Goal: Information Seeking & Learning: Learn about a topic

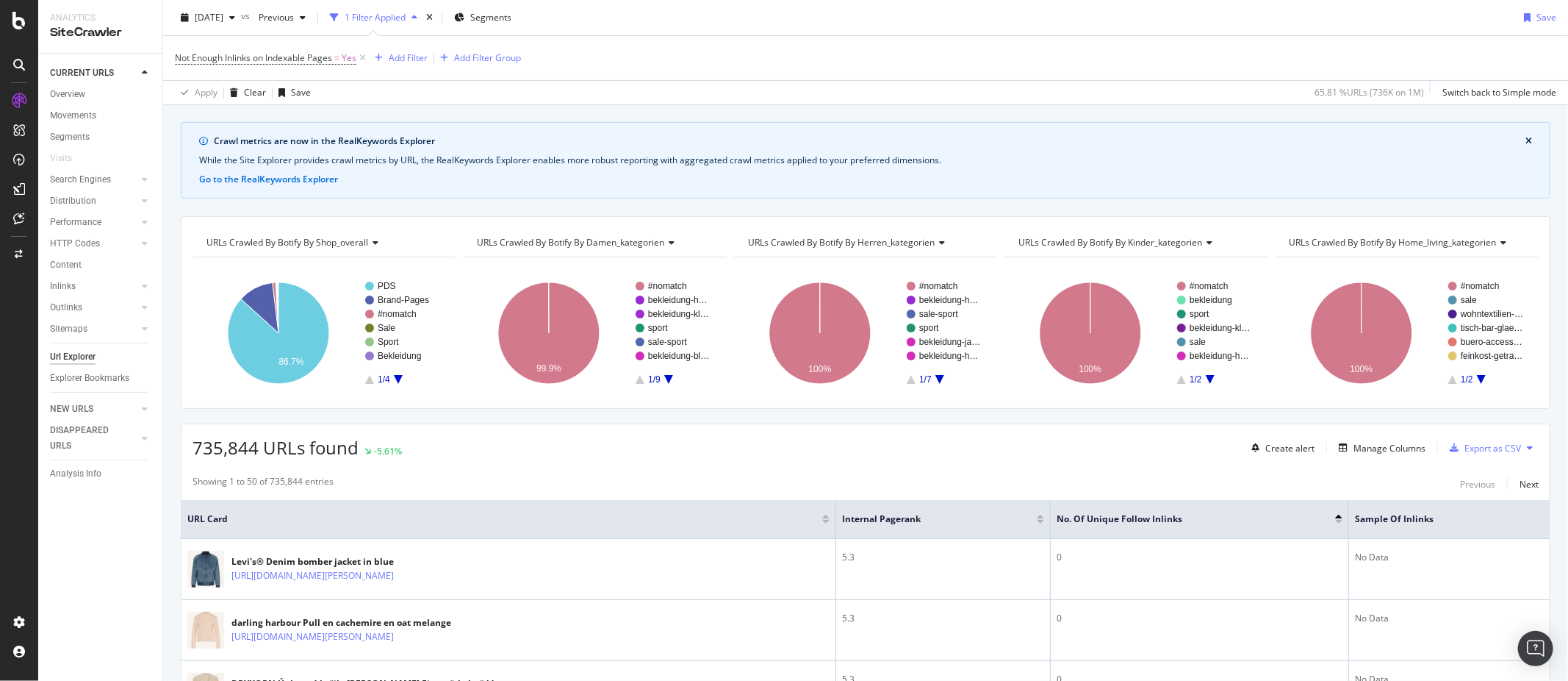
scroll to position [27, 0]
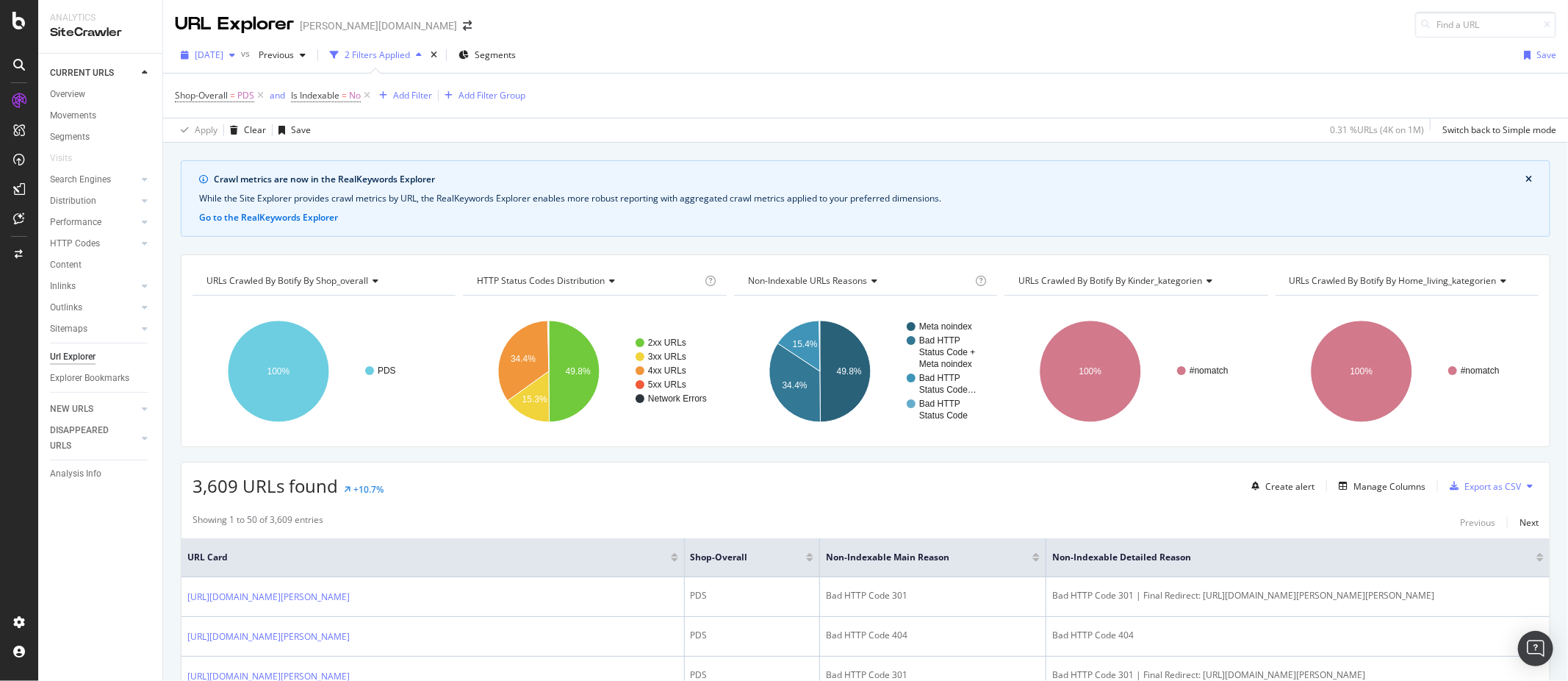
click at [217, 55] on span "[DATE]" at bounding box center [209, 55] width 29 height 13
click at [252, 110] on div "[DATE]" at bounding box center [235, 111] width 79 height 13
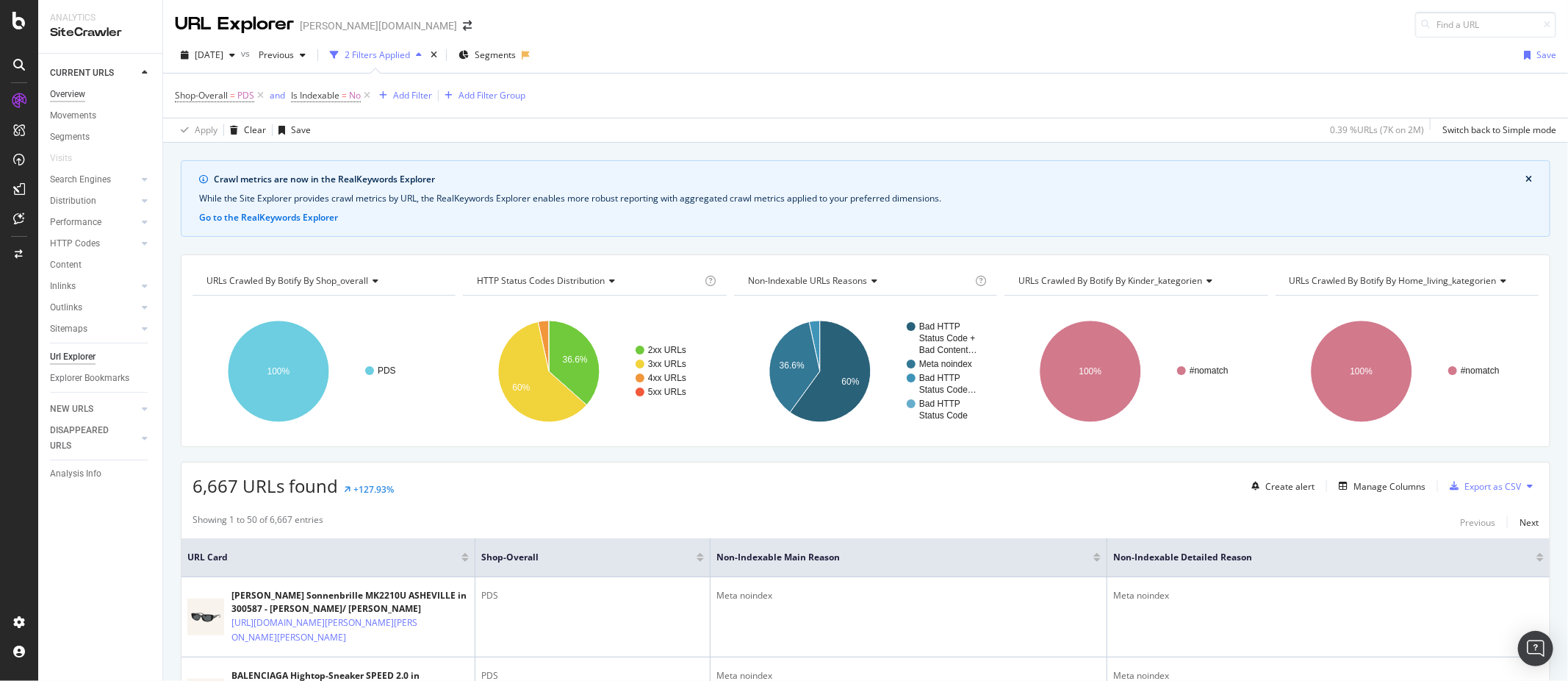
click at [68, 93] on div "Overview" at bounding box center [68, 94] width 35 height 15
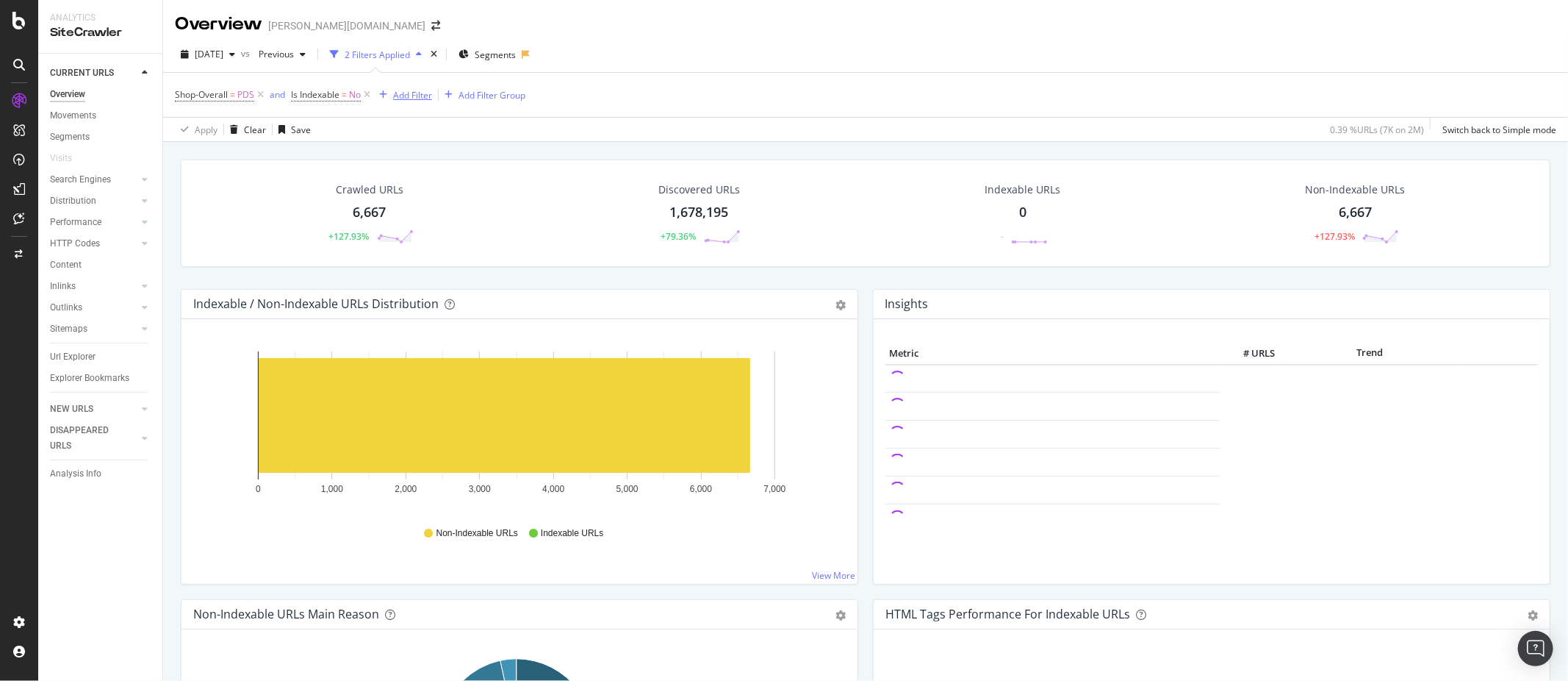
click at [366, 93] on icon at bounding box center [367, 95] width 13 height 14
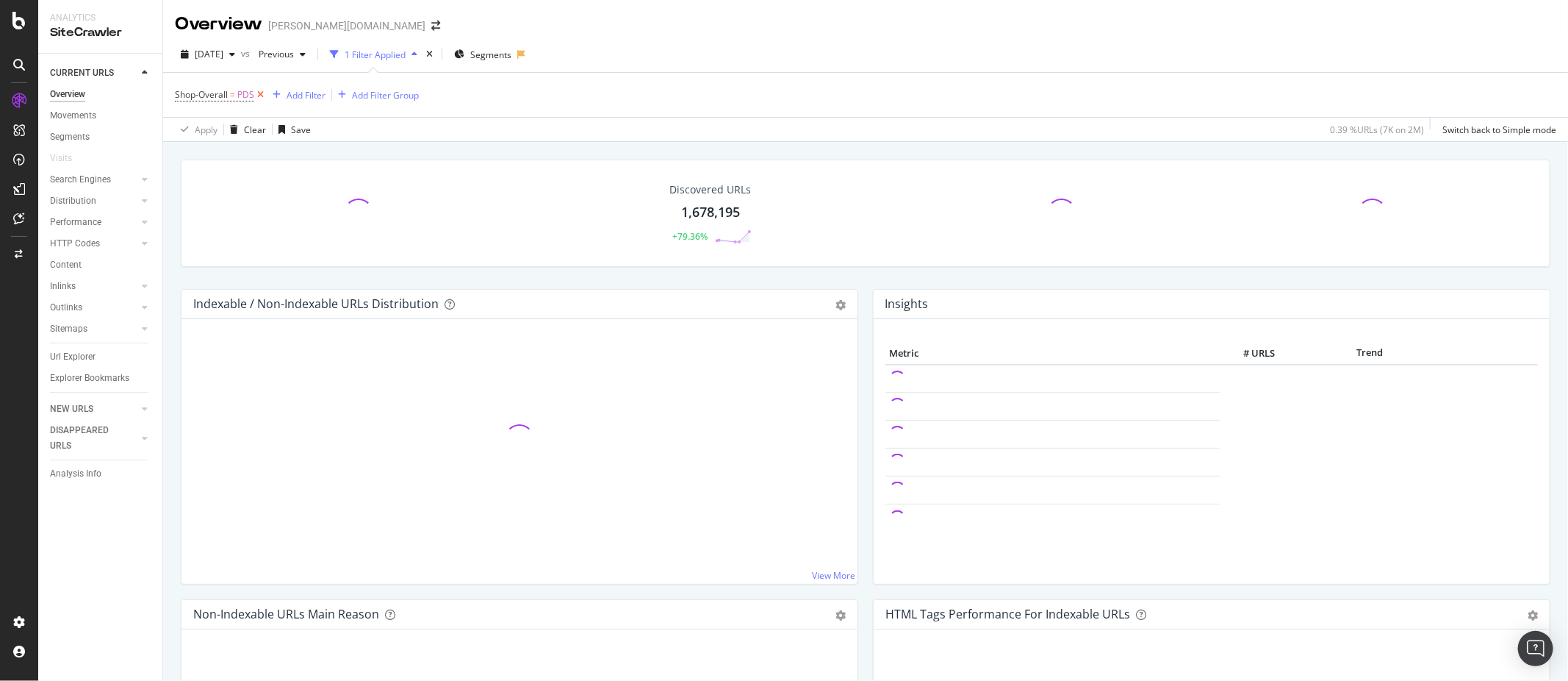
click at [263, 96] on icon at bounding box center [260, 95] width 13 height 14
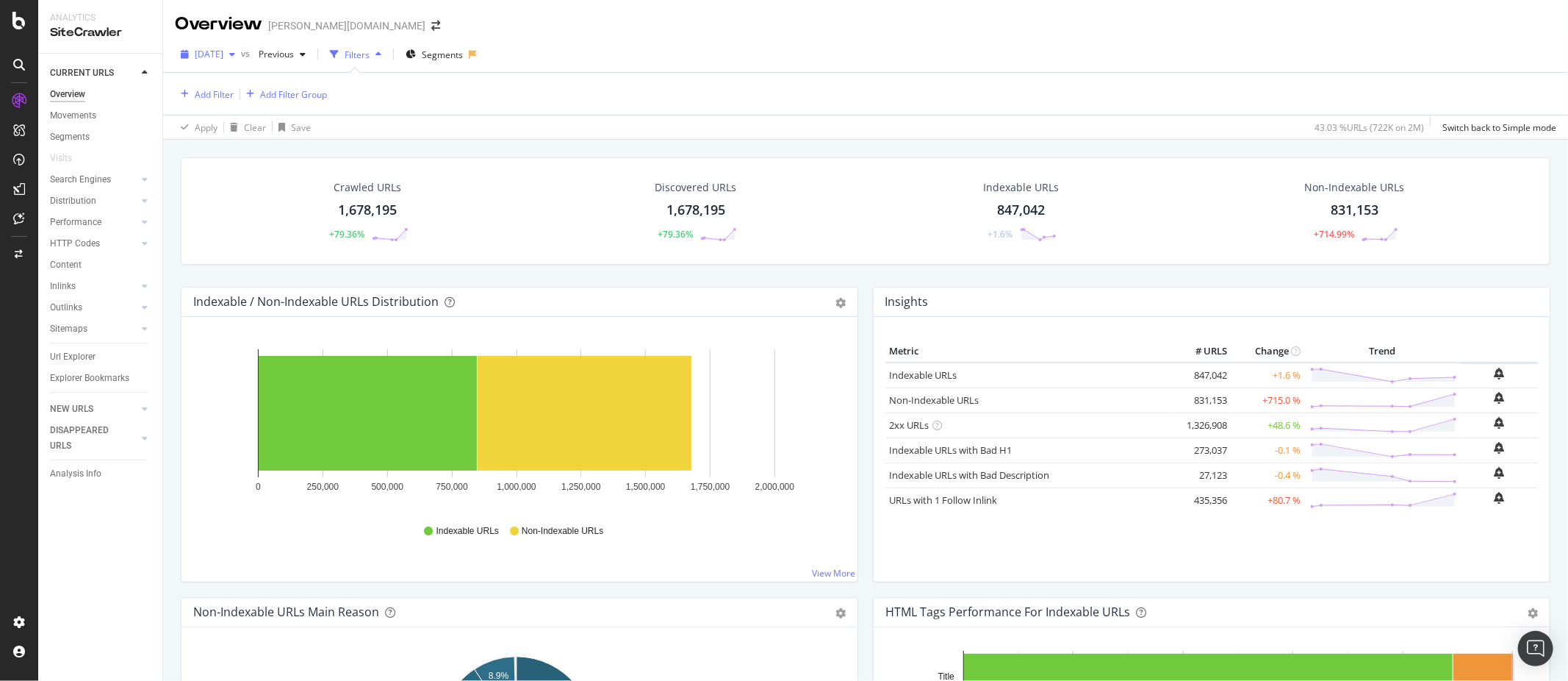
click at [223, 56] on span "[DATE]" at bounding box center [209, 54] width 29 height 13
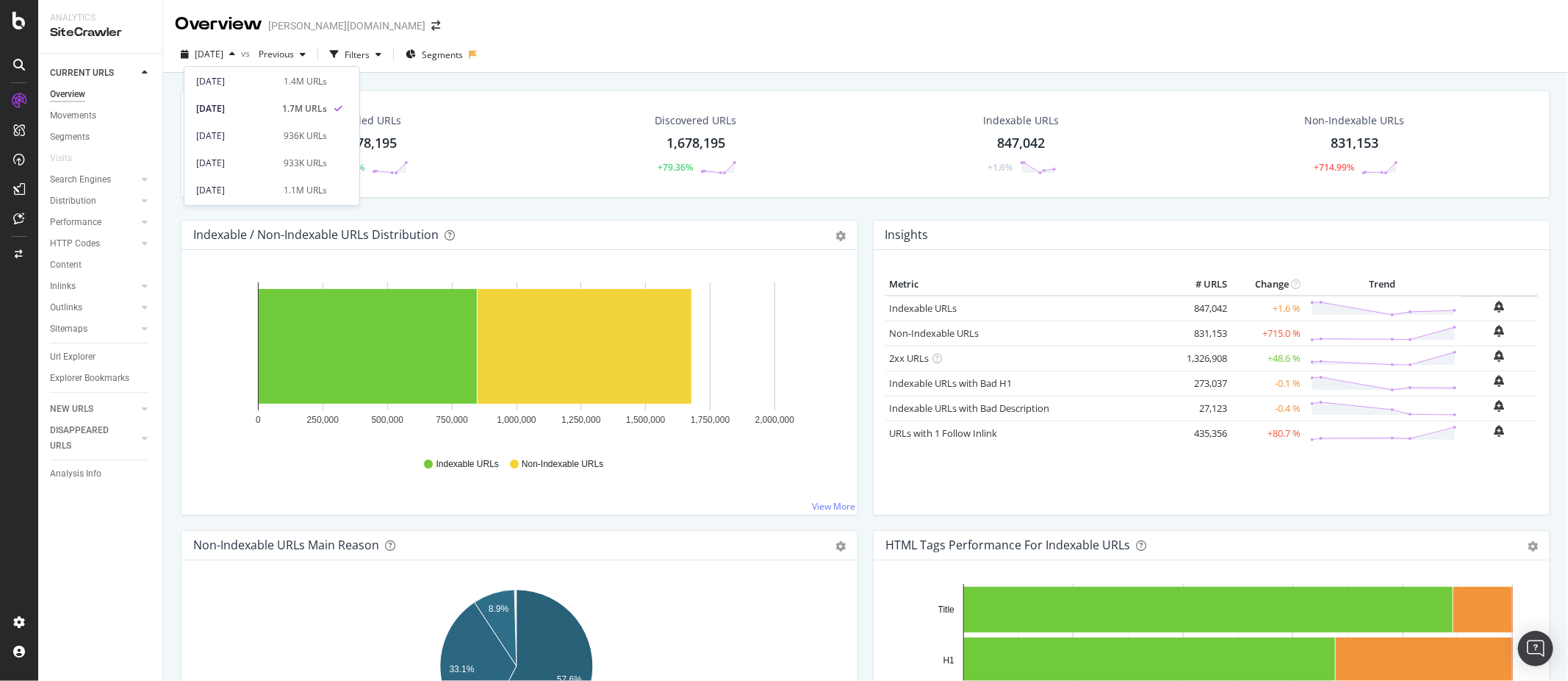
scroll to position [346, 0]
click at [246, 88] on div "[DATE]" at bounding box center [235, 84] width 79 height 13
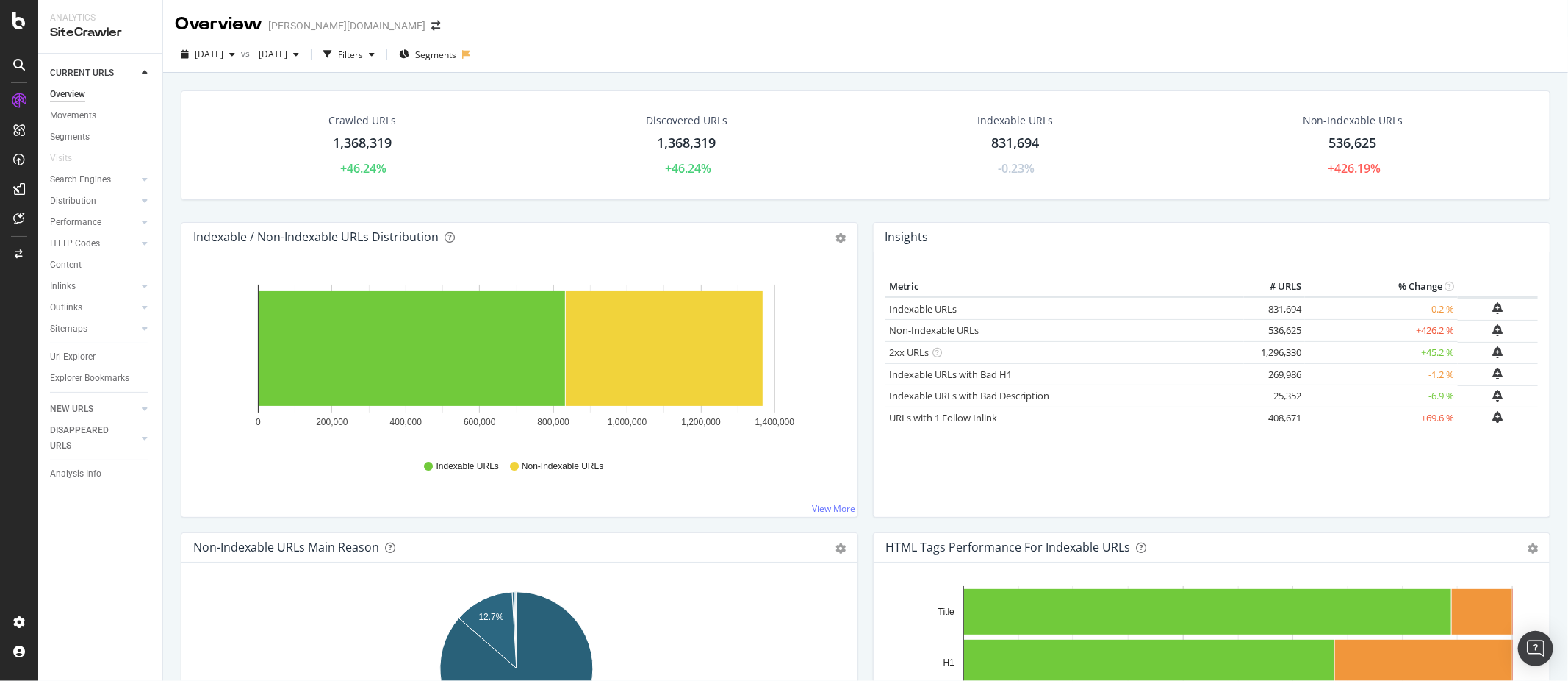
click at [286, 212] on div "Crawled URLs 1,368,319 +46.24% Discovered URLs 1,368,319 +46.24% Indexable URLs…" at bounding box center [866, 156] width 1385 height 132
click at [223, 52] on span "[DATE]" at bounding box center [209, 54] width 29 height 13
click at [253, 85] on div "2025 Jul. 14th 1.1M URLs" at bounding box center [272, 78] width 175 height 22
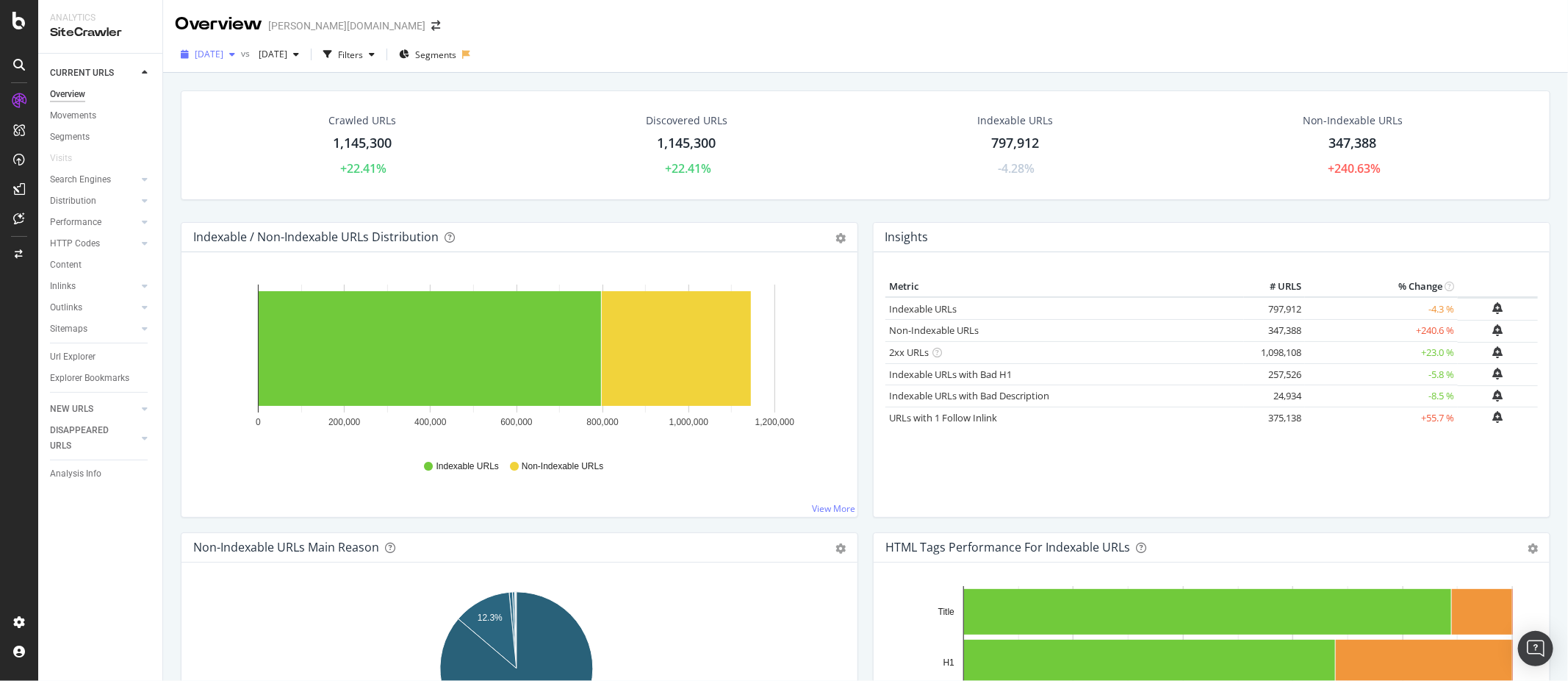
click at [223, 59] on span "[DATE]" at bounding box center [209, 54] width 29 height 13
click at [257, 174] on div "[DATE]" at bounding box center [235, 181] width 79 height 13
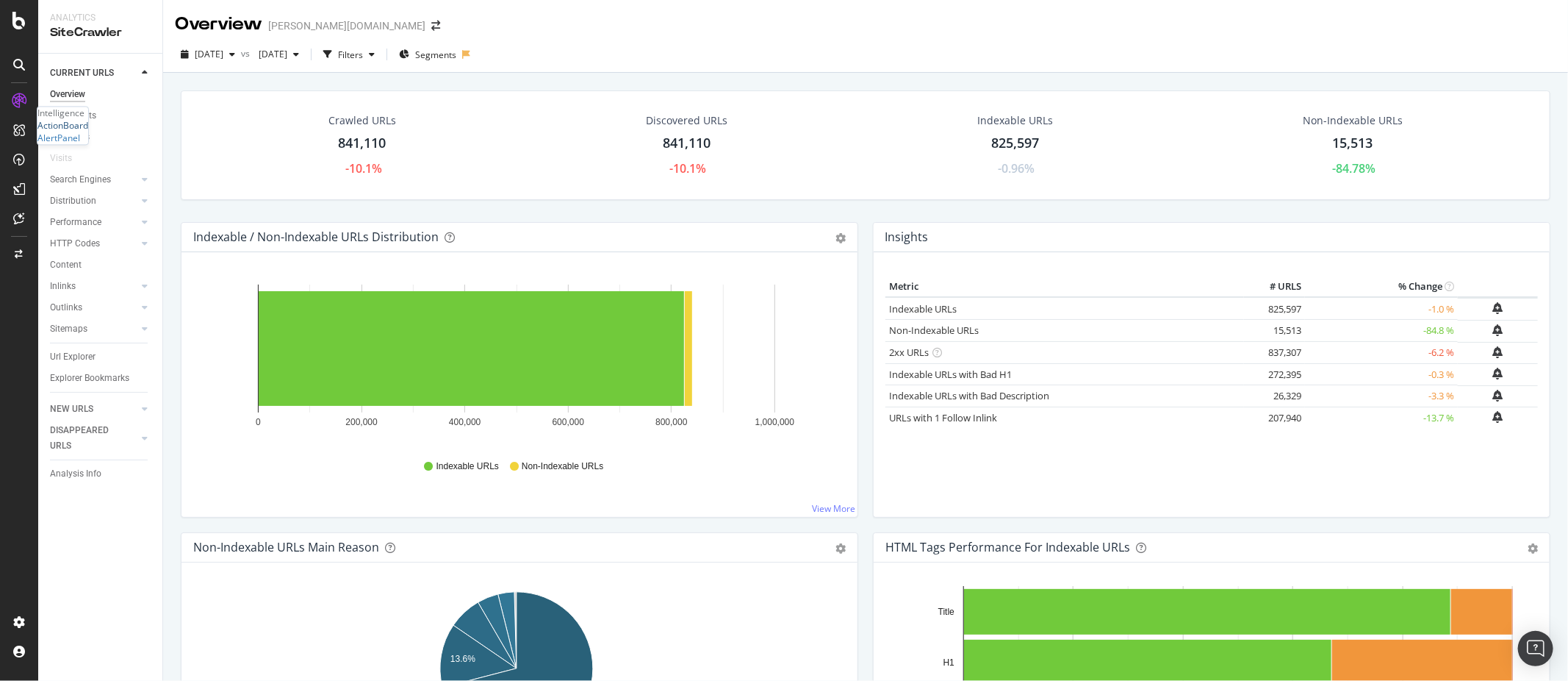
click at [67, 133] on div "ActionBoard" at bounding box center [63, 126] width 51 height 13
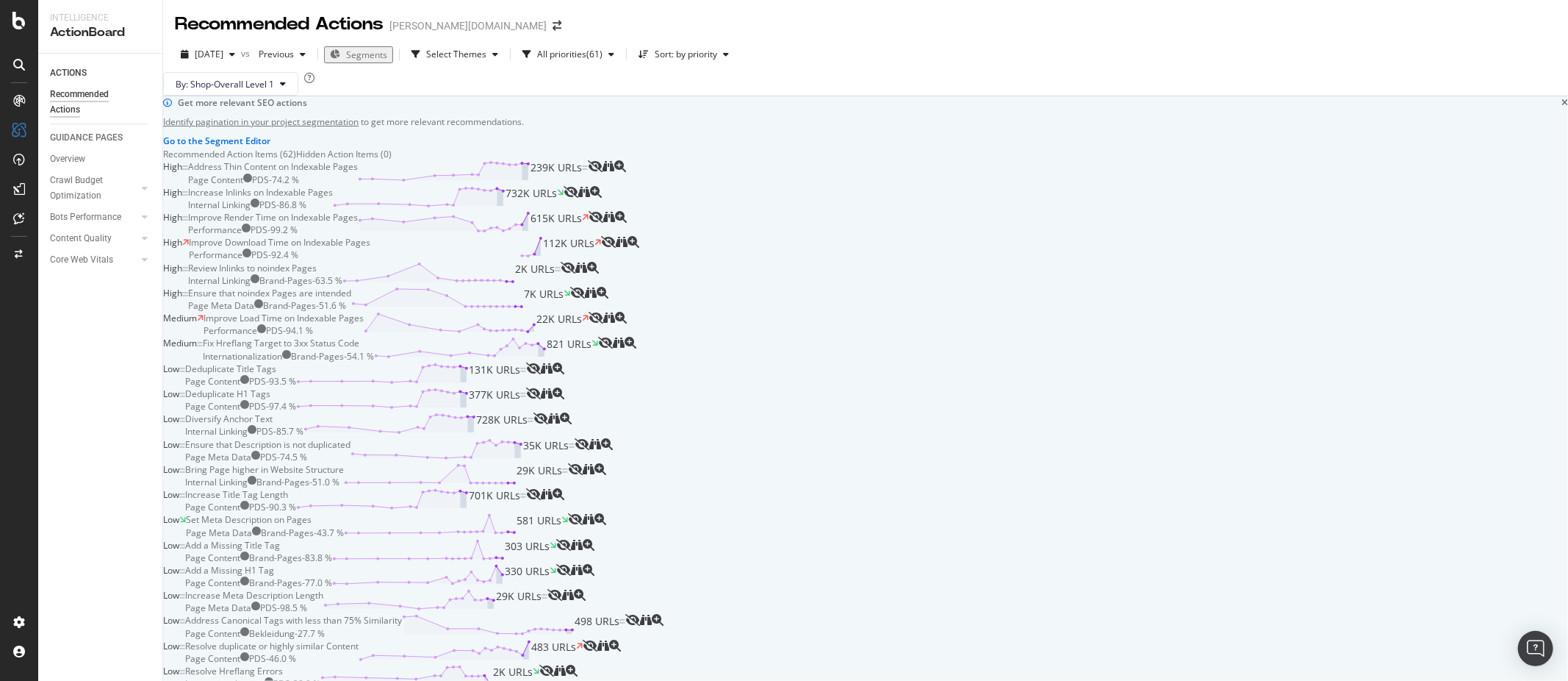
scroll to position [1311, 0]
click at [67, 145] on div "ActionBoard AlertPanel" at bounding box center [63, 132] width 51 height 25
click at [66, 145] on div "AlertPanel" at bounding box center [59, 139] width 43 height 13
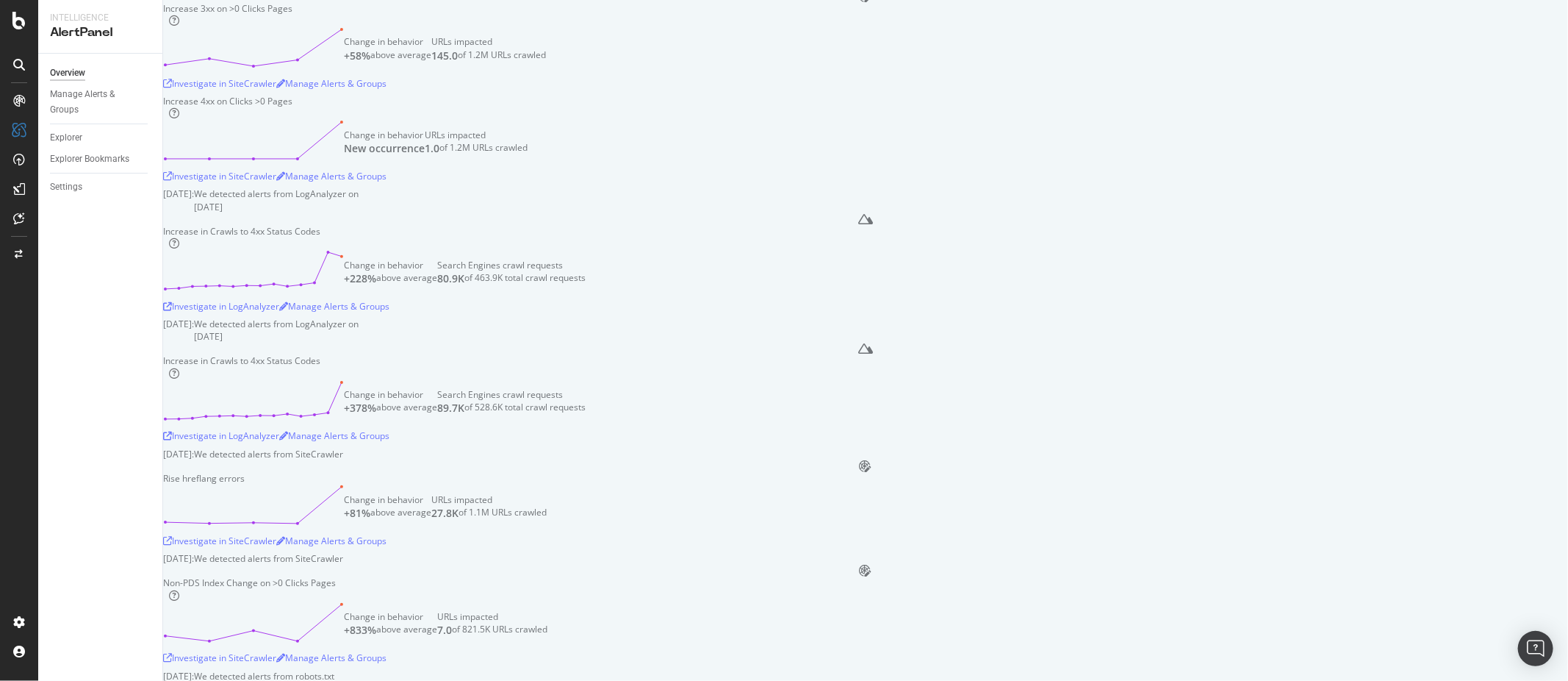
scroll to position [1042, 0]
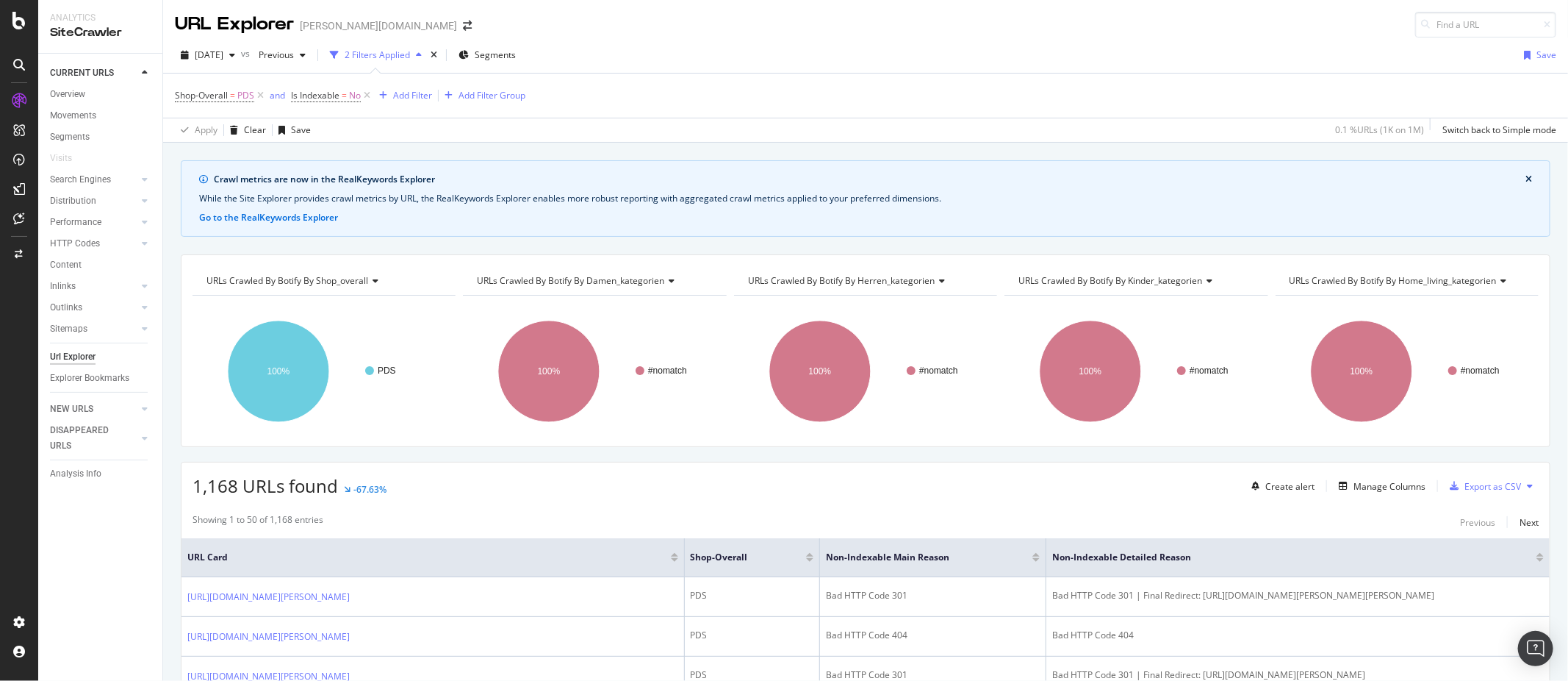
click at [649, 285] on span "URLs Crawled By Botify By damen_kategorien" at bounding box center [570, 281] width 187 height 13
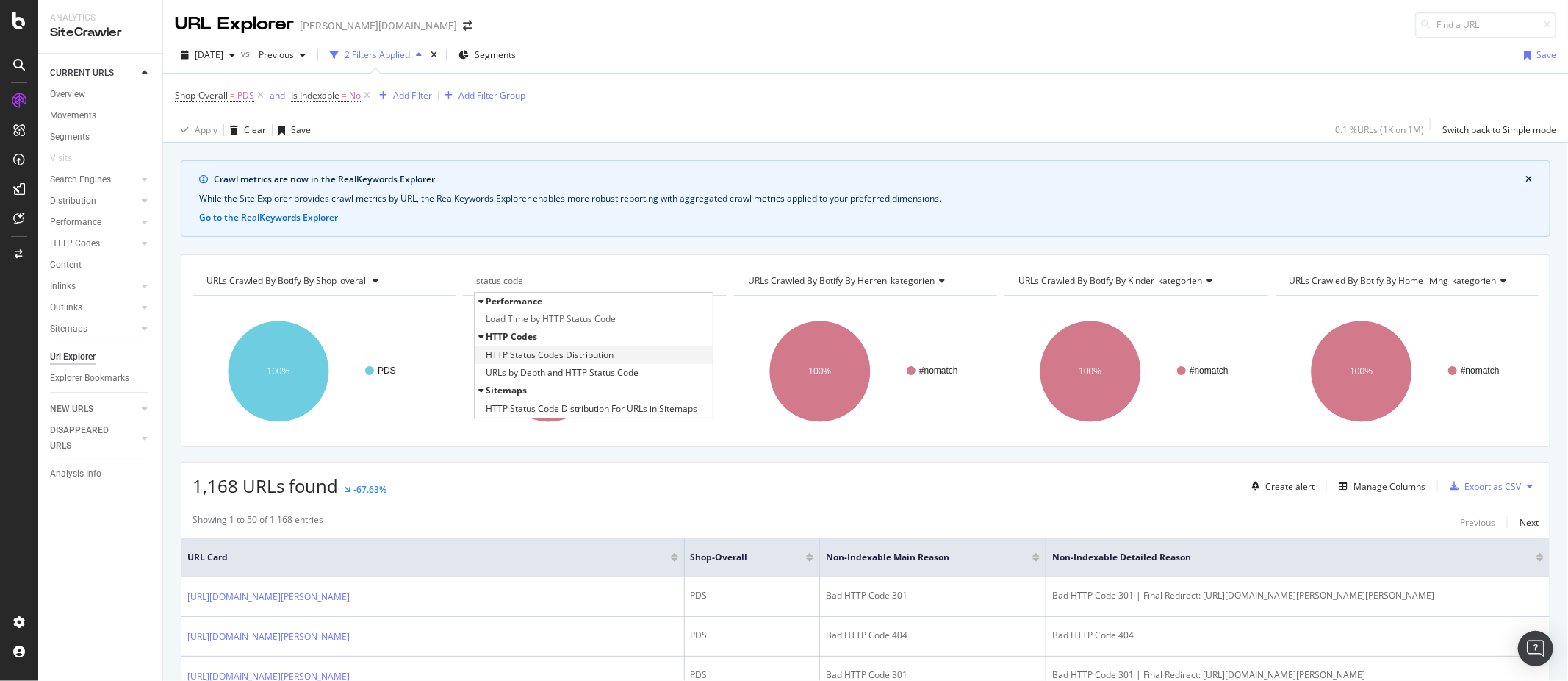
type input "status code"
click at [587, 360] on span "HTTP Status Codes Distribution" at bounding box center [549, 355] width 128 height 14
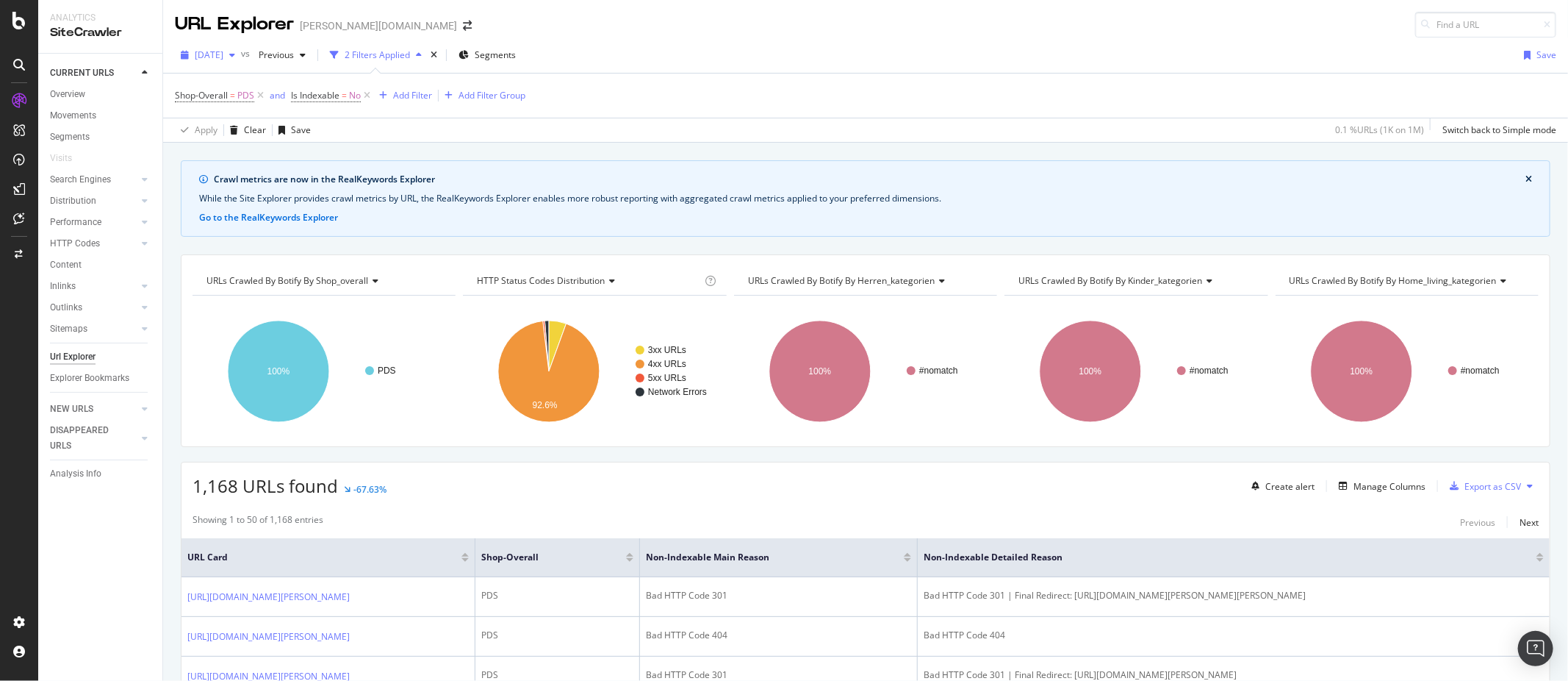
click at [223, 58] on span "[DATE]" at bounding box center [209, 55] width 29 height 13
click at [260, 141] on div "[DATE]" at bounding box center [235, 146] width 79 height 13
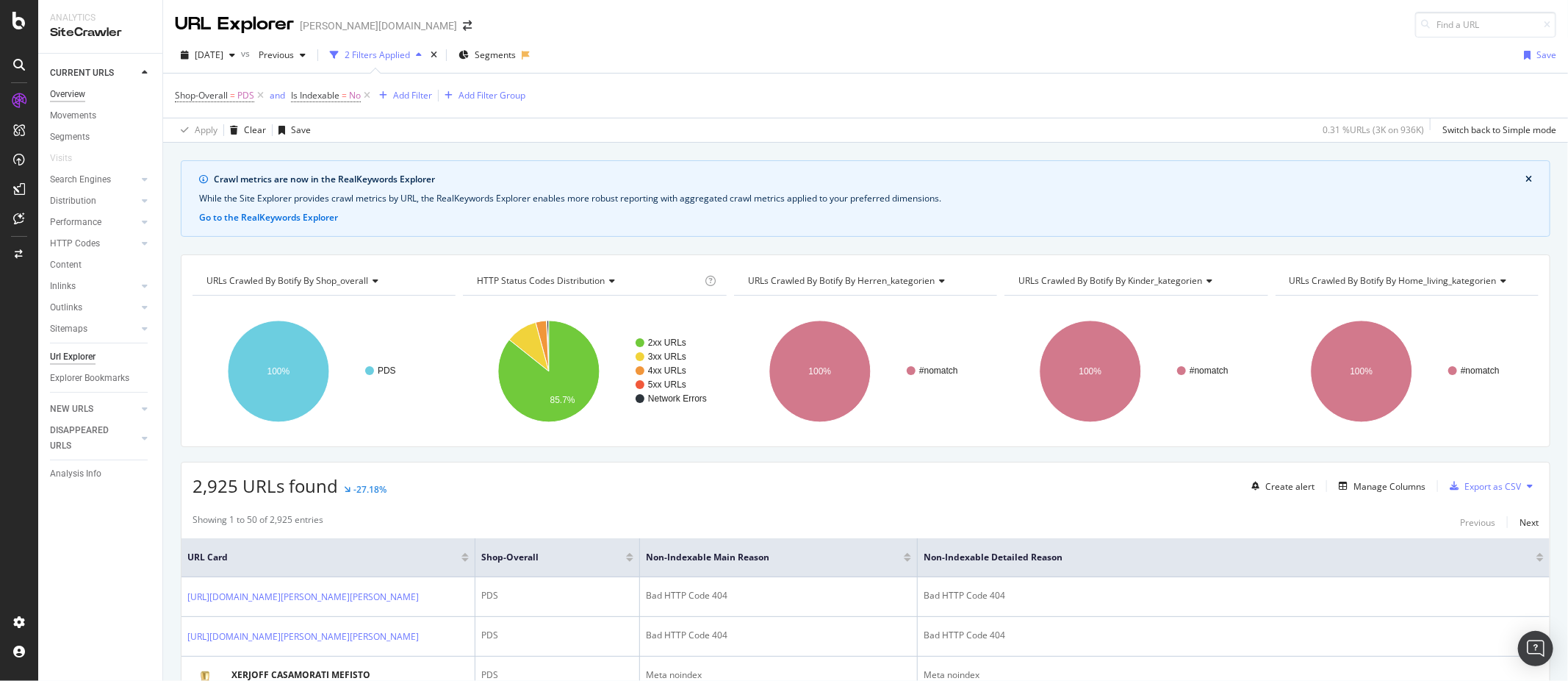
click at [57, 98] on div "Overview" at bounding box center [68, 94] width 35 height 15
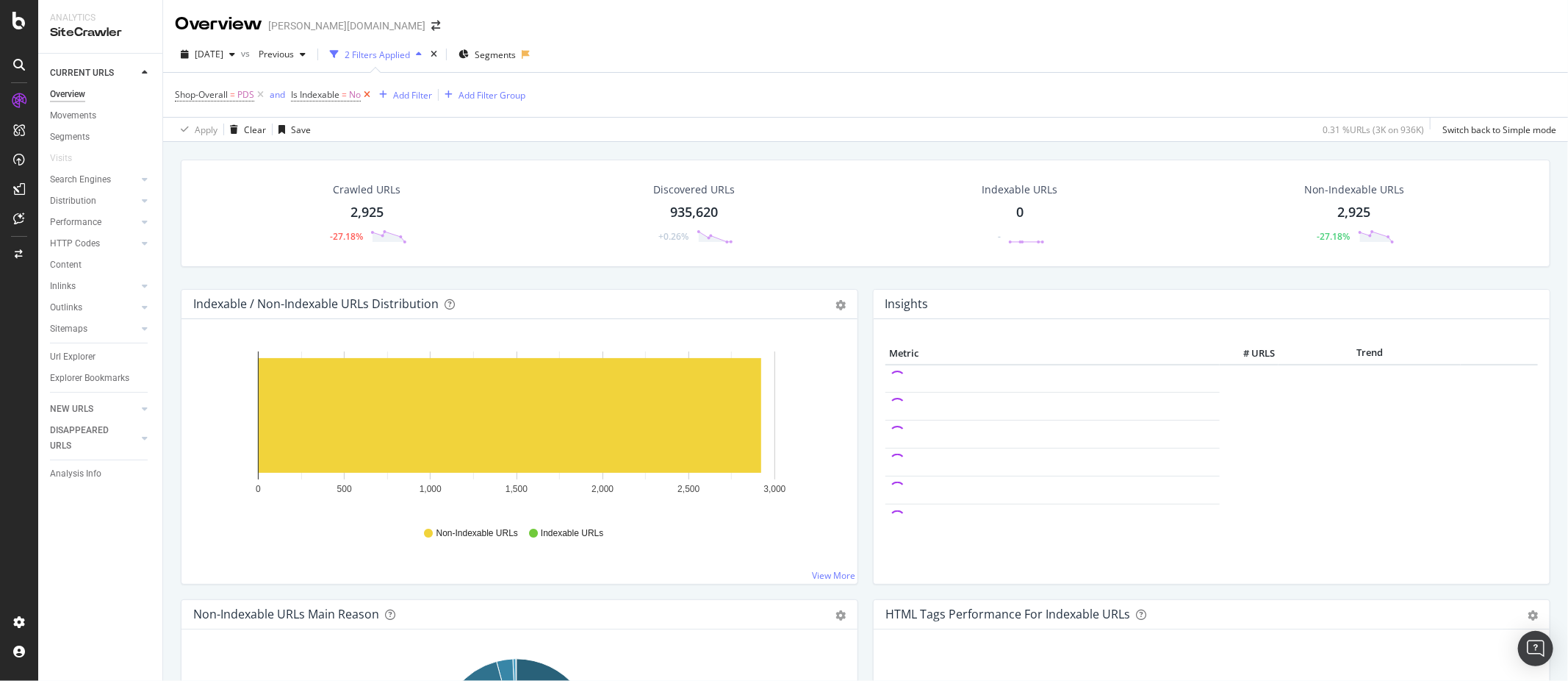
click at [366, 98] on icon at bounding box center [367, 95] width 13 height 14
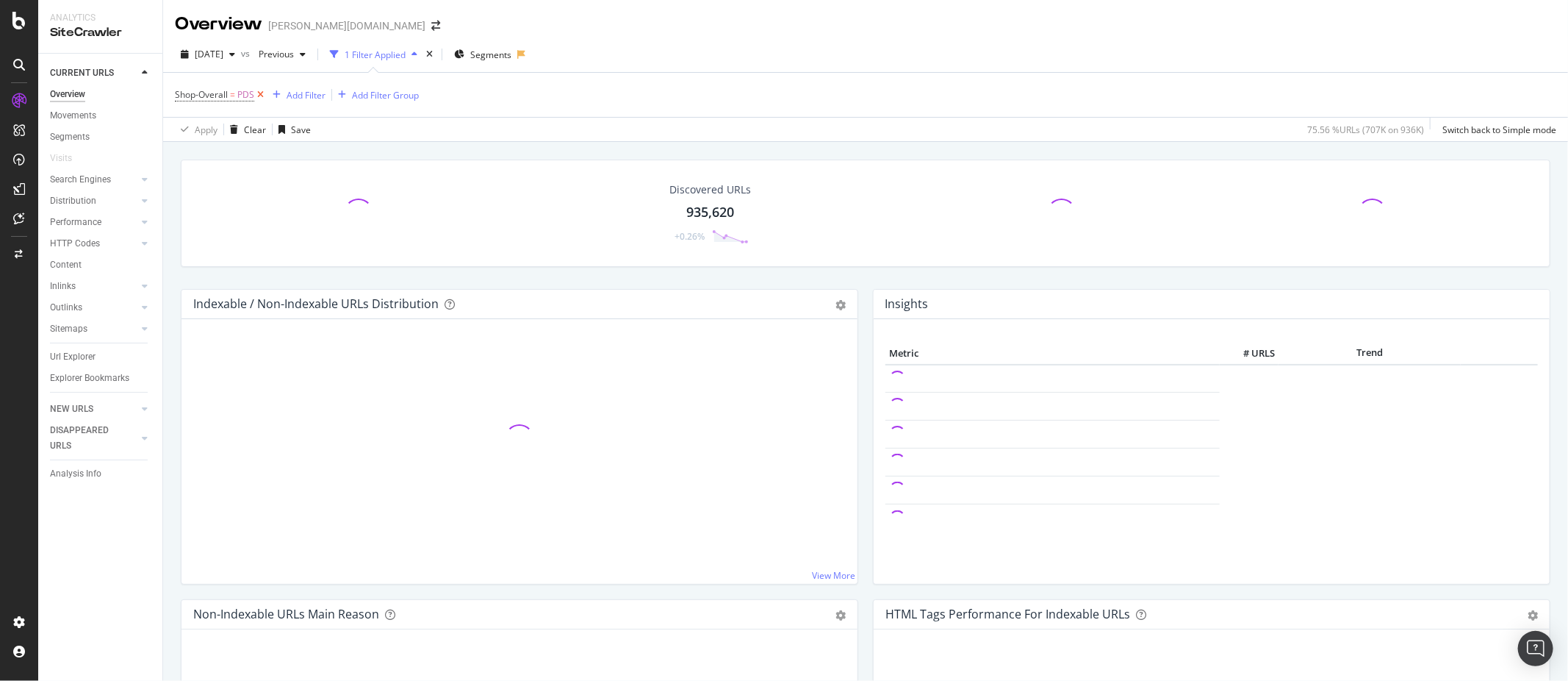
click at [260, 98] on icon at bounding box center [260, 95] width 13 height 14
